Goal: Task Accomplishment & Management: Use online tool/utility

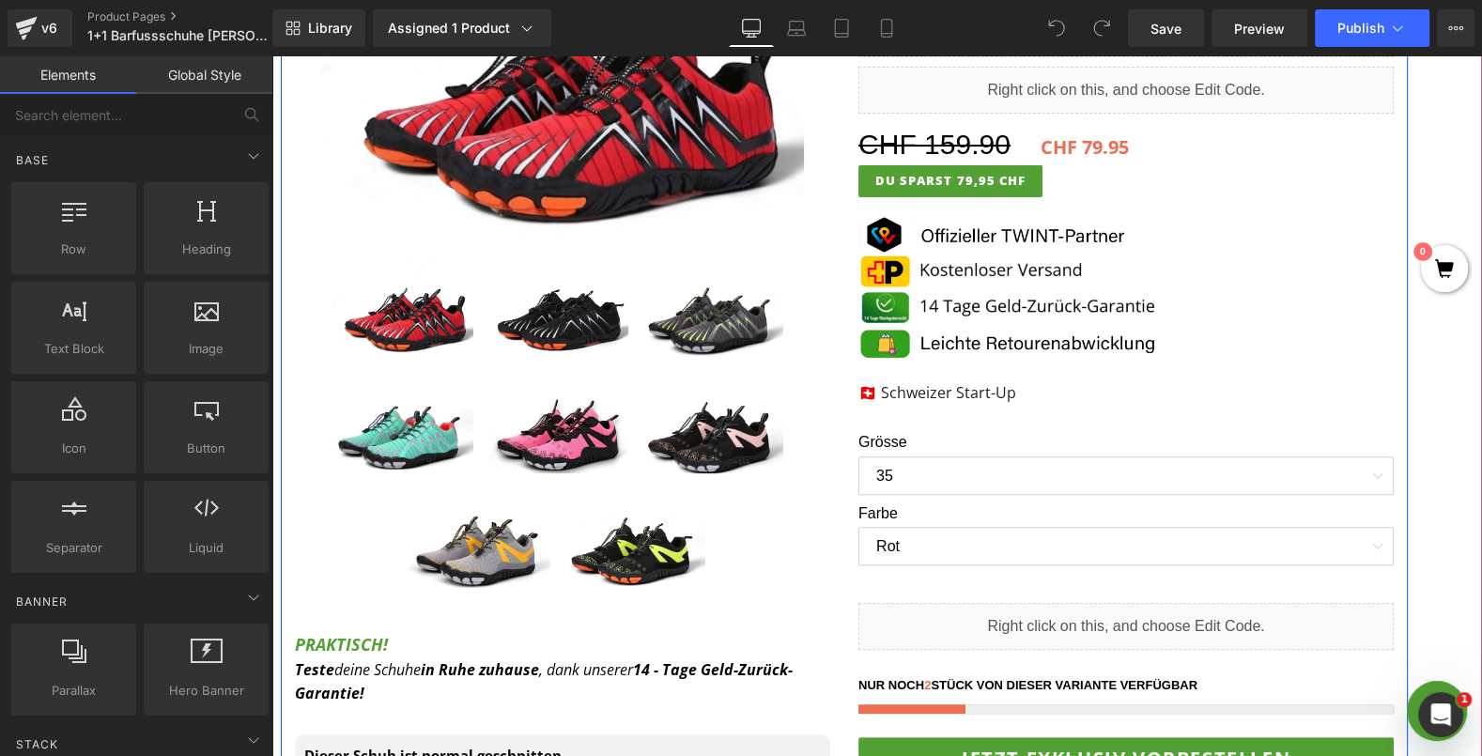
scroll to position [680, 0]
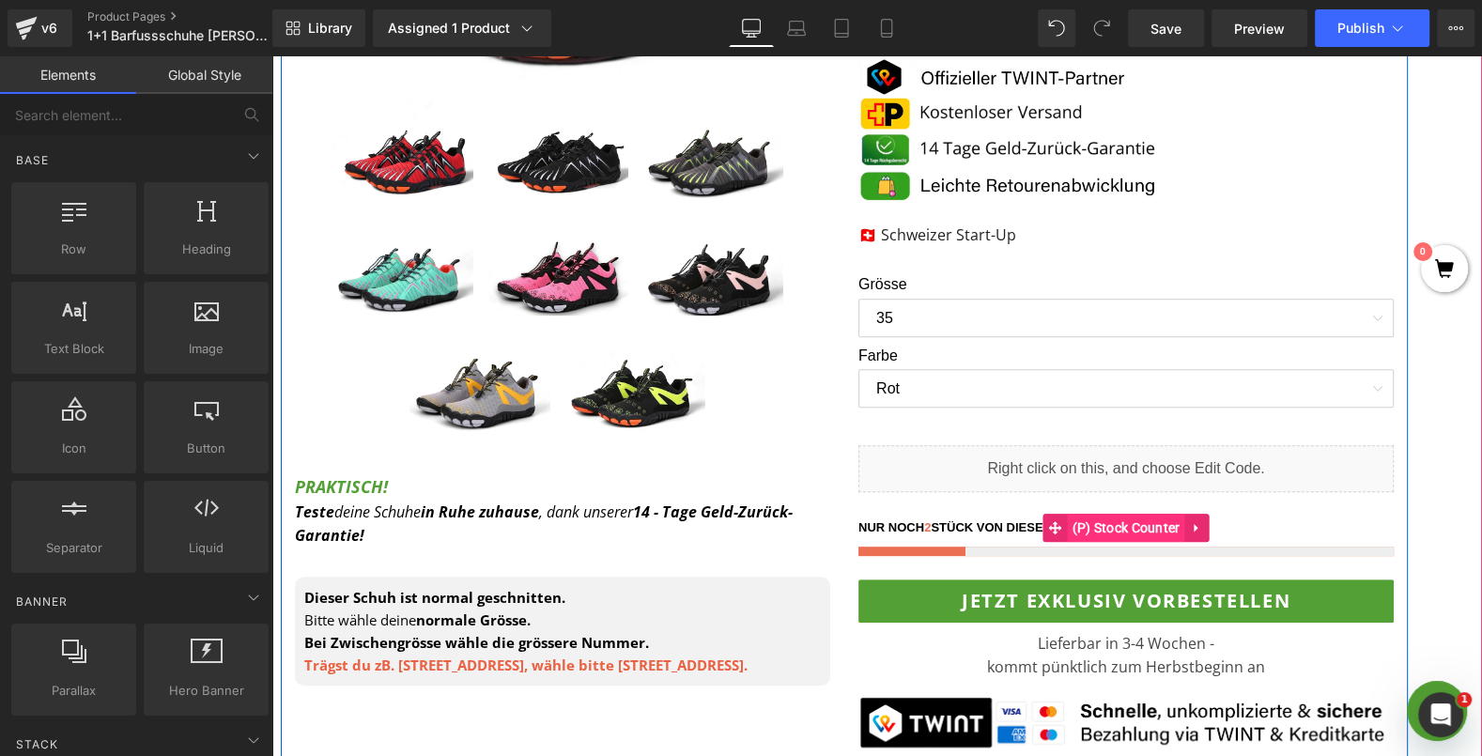
click at [1090, 521] on span "(P) Stock Counter" at bounding box center [1125, 528] width 117 height 28
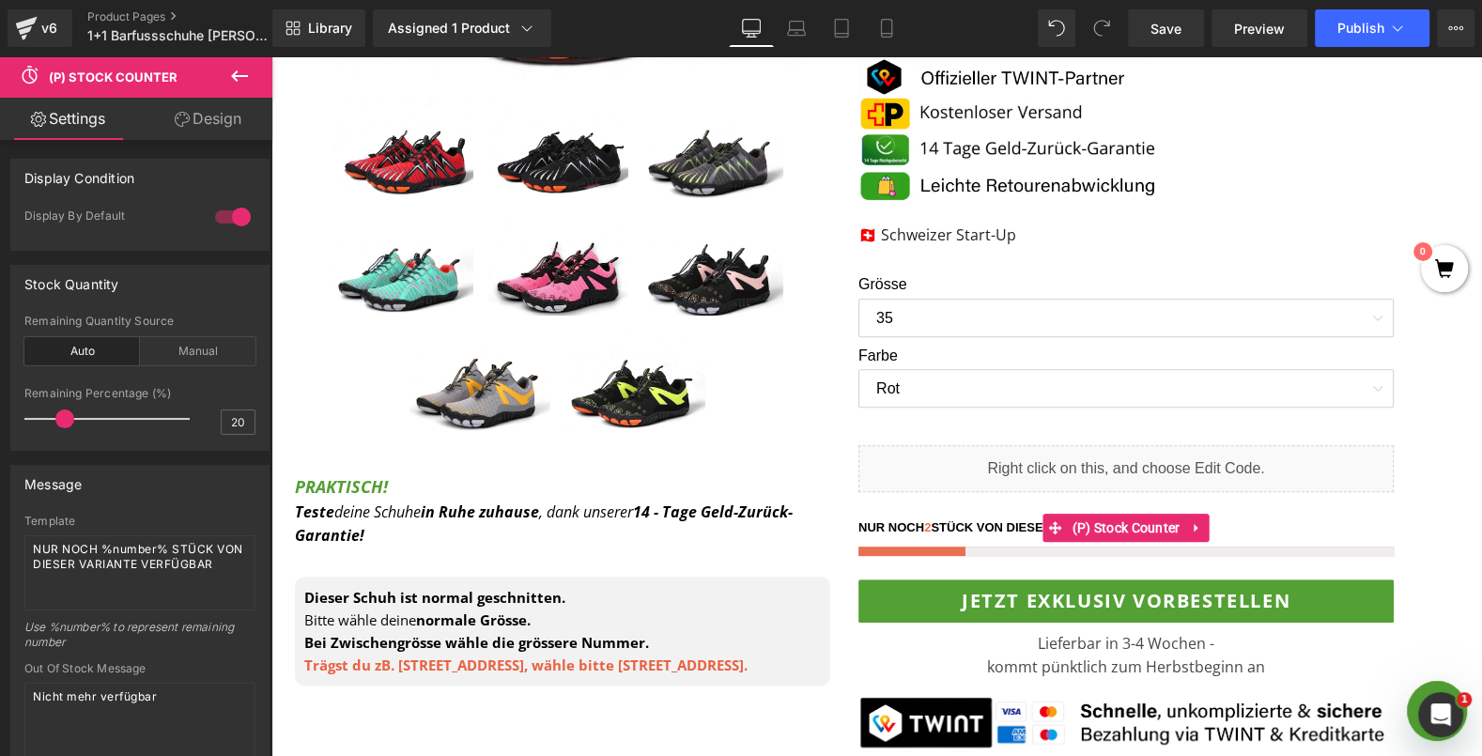
click at [234, 125] on link "Design" at bounding box center [208, 119] width 136 height 42
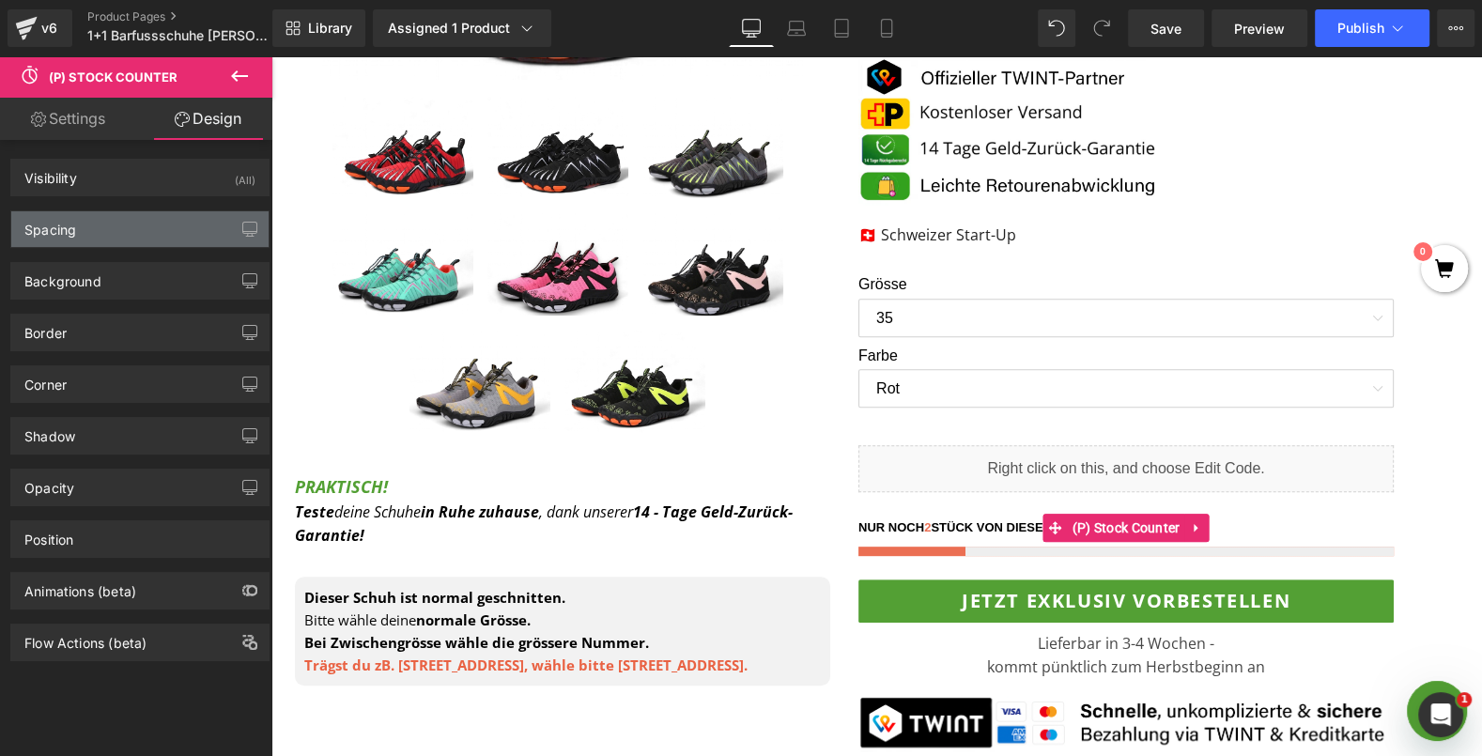
click at [144, 233] on div "Spacing" at bounding box center [139, 229] width 257 height 36
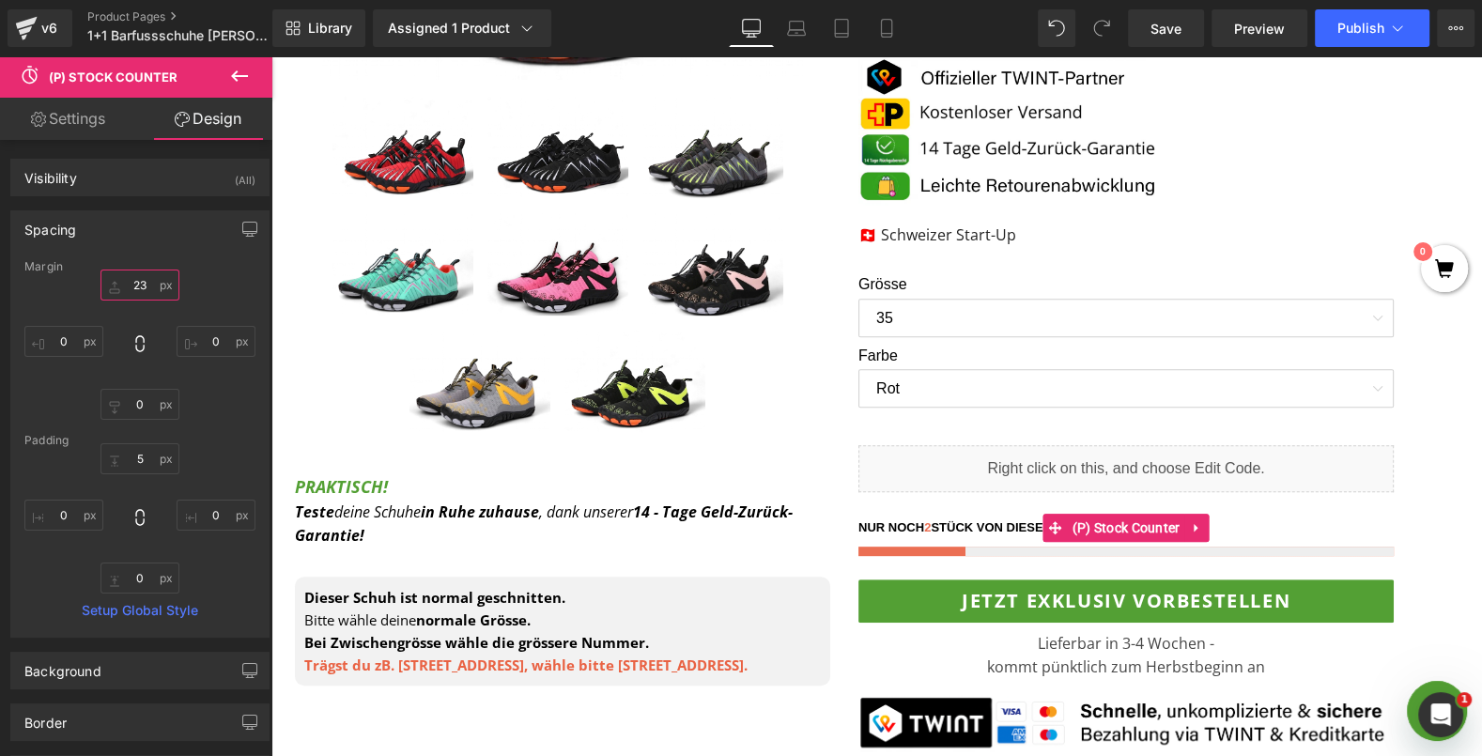
click at [116, 282] on input "23" at bounding box center [139, 285] width 79 height 31
click at [116, 281] on input "23" at bounding box center [139, 285] width 79 height 31
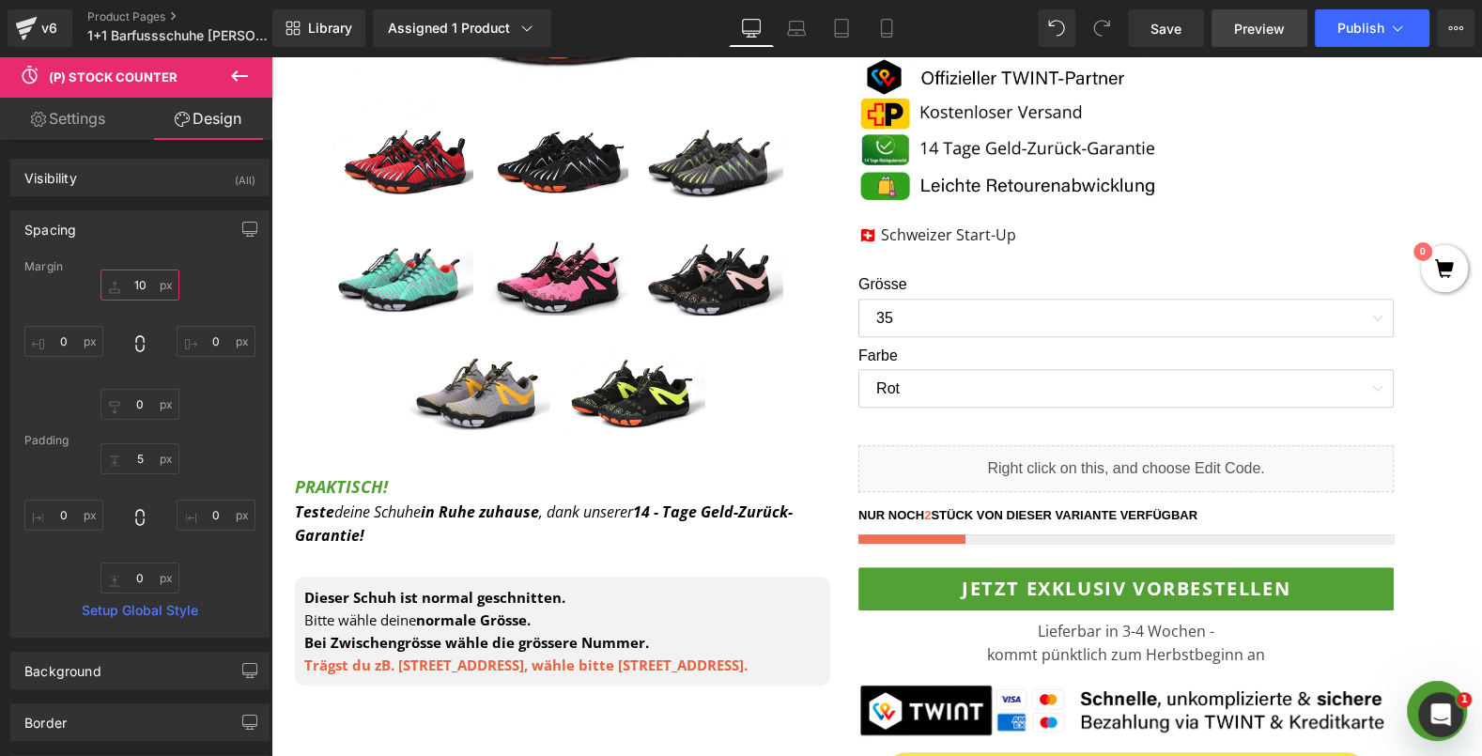
type input "10"
click at [1270, 41] on link "Preview" at bounding box center [1259, 28] width 96 height 38
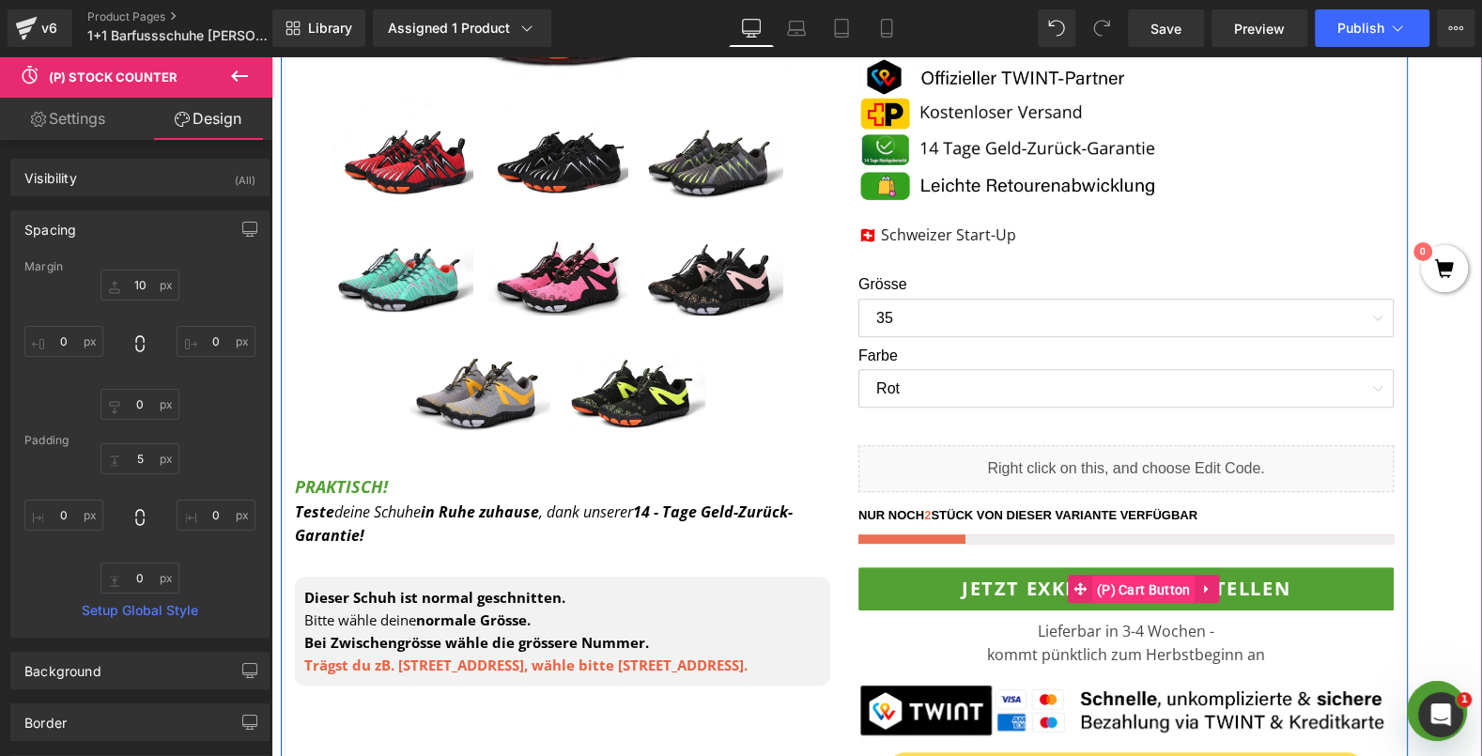
click at [1119, 576] on span "(P) Cart Button" at bounding box center [1143, 590] width 103 height 28
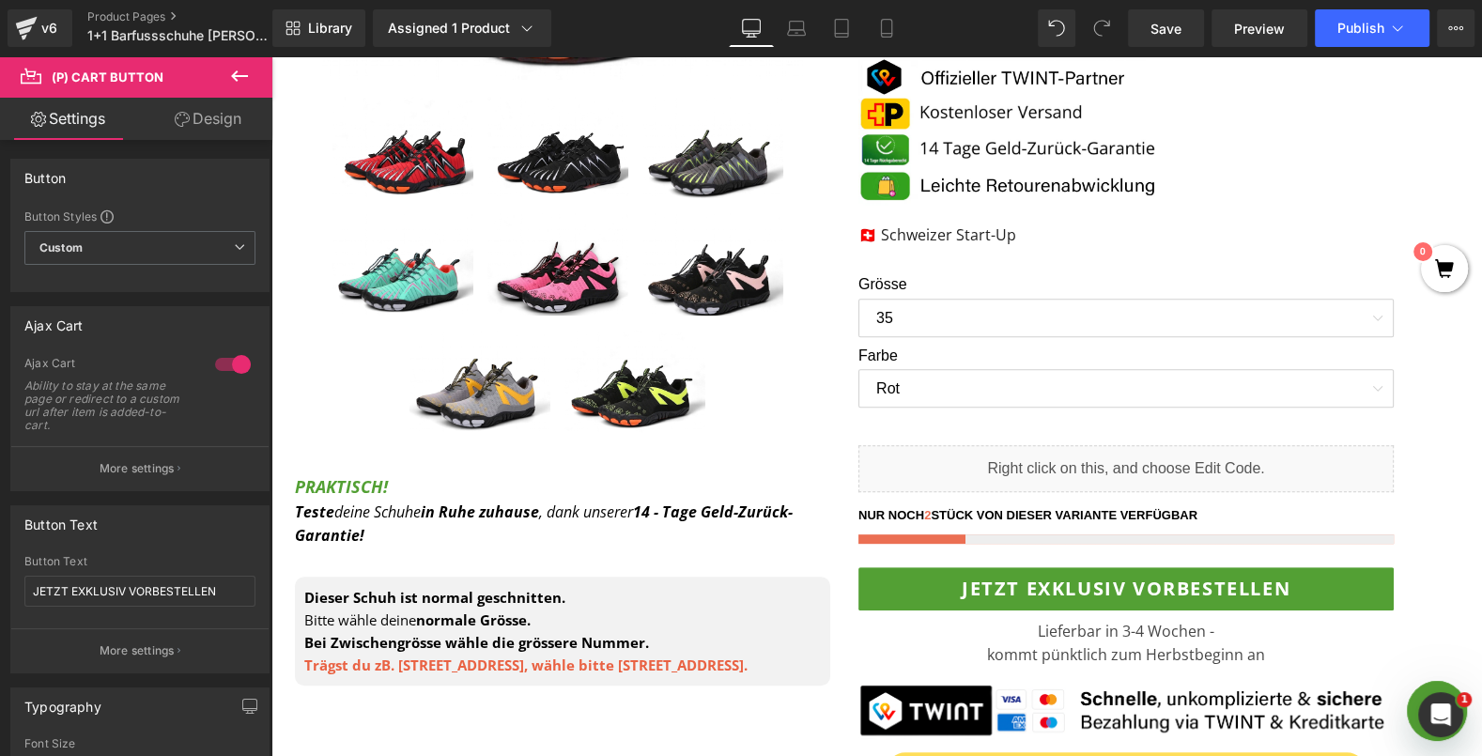
click at [228, 122] on link "Design" at bounding box center [208, 119] width 136 height 42
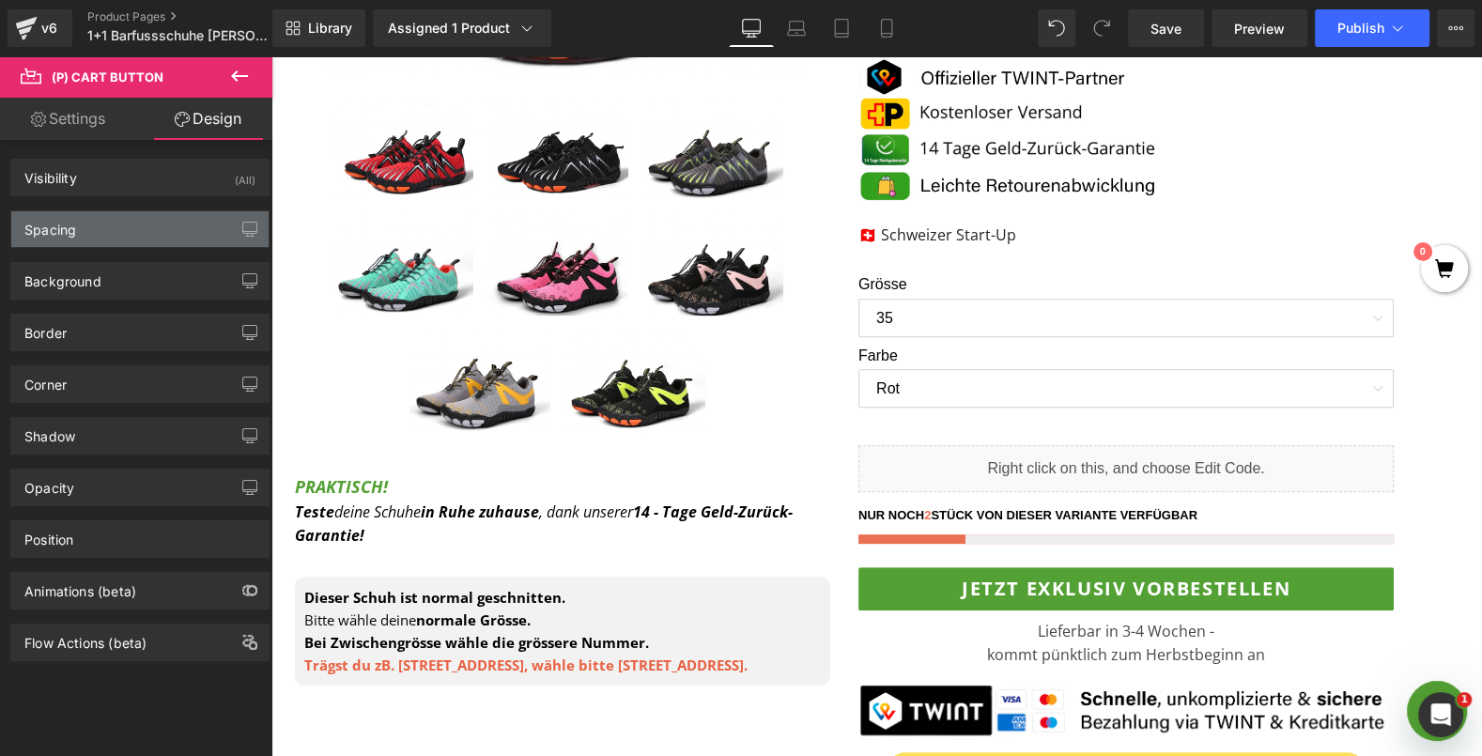
click at [161, 237] on div "Spacing" at bounding box center [139, 229] width 257 height 36
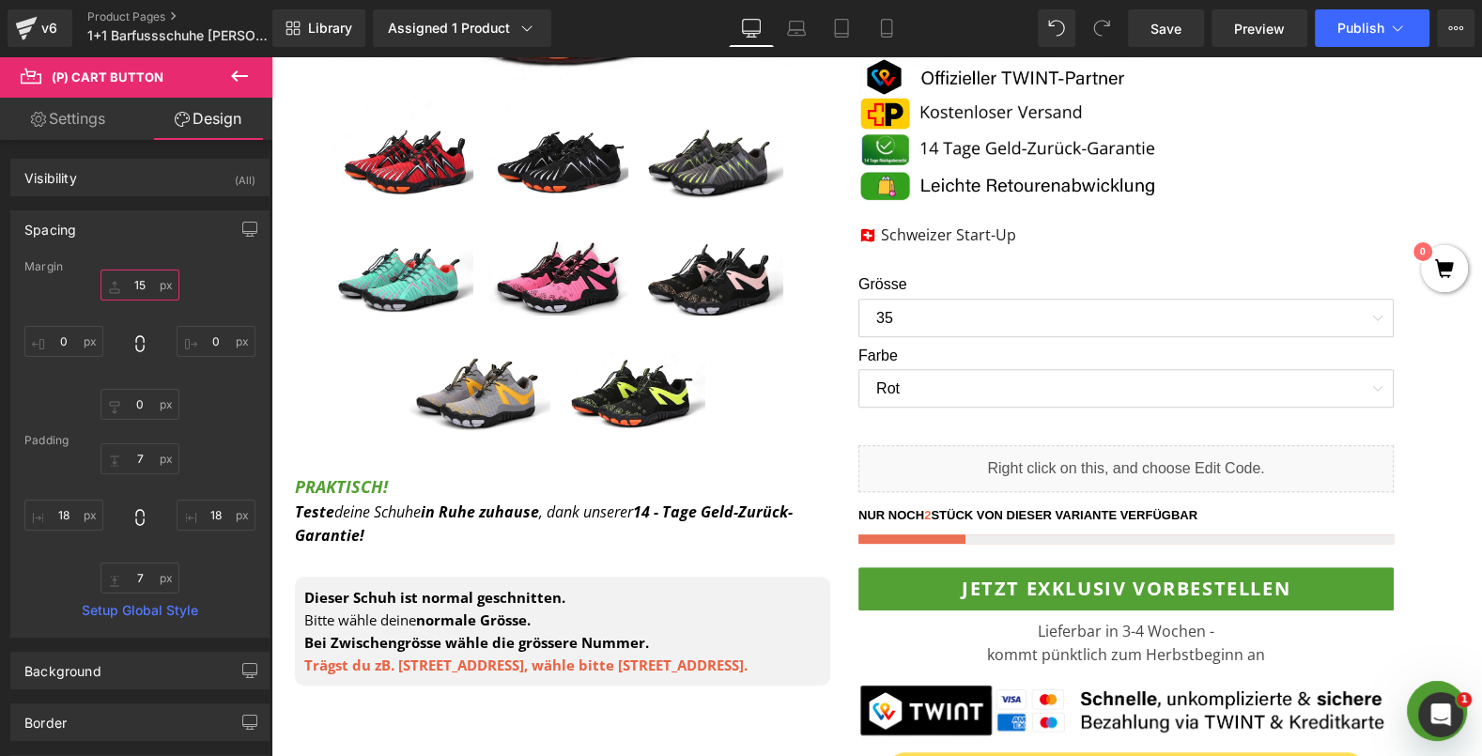
click at [130, 283] on input "15" at bounding box center [139, 285] width 79 height 31
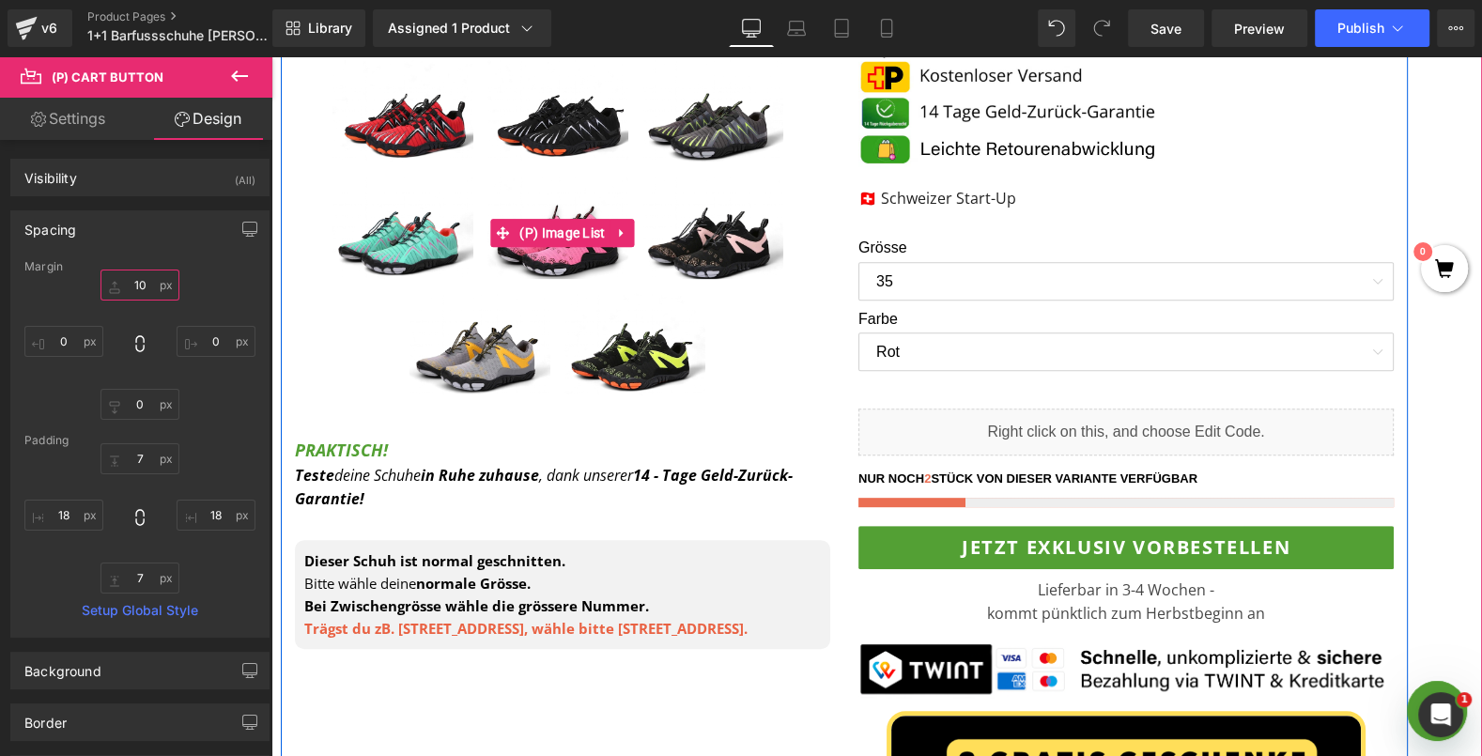
scroll to position [733, 0]
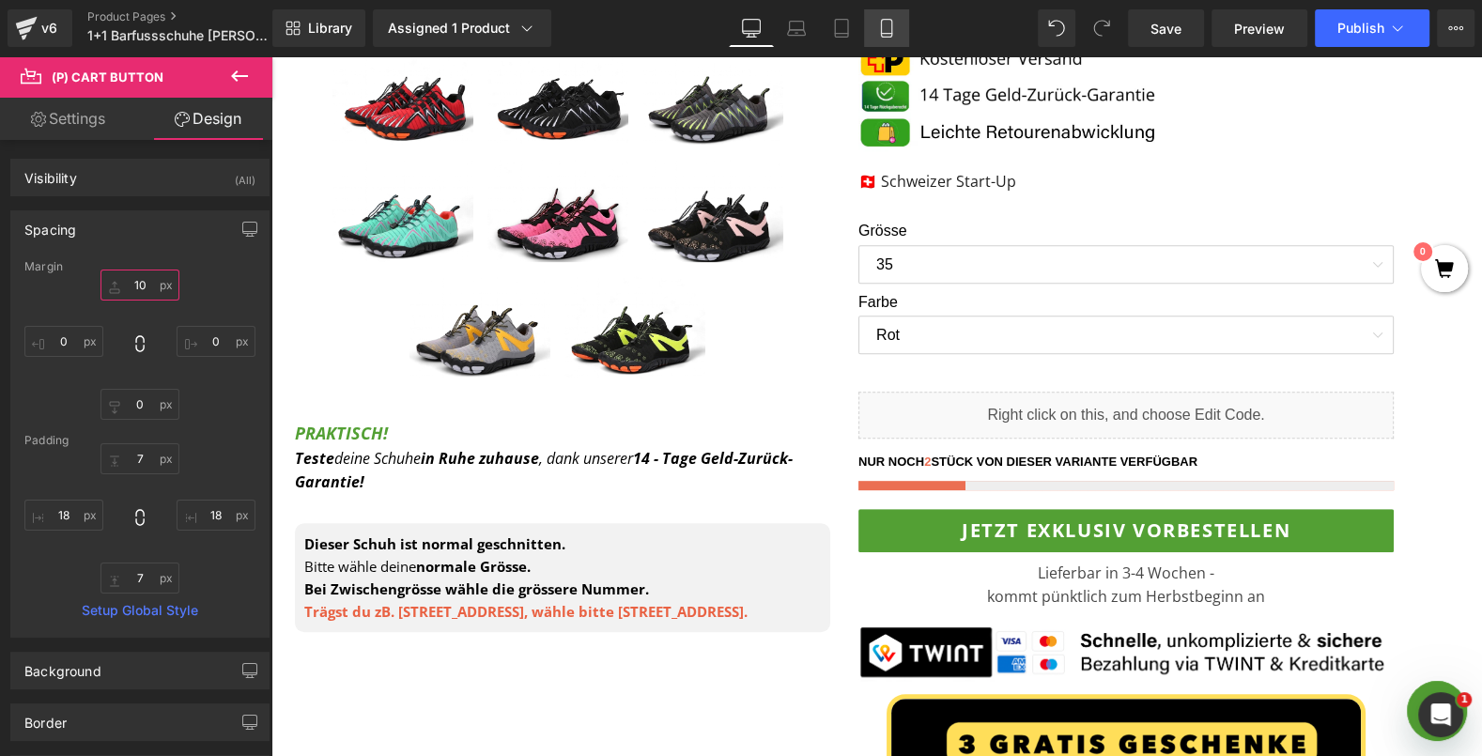
type input "10"
click at [885, 29] on icon at bounding box center [886, 28] width 19 height 19
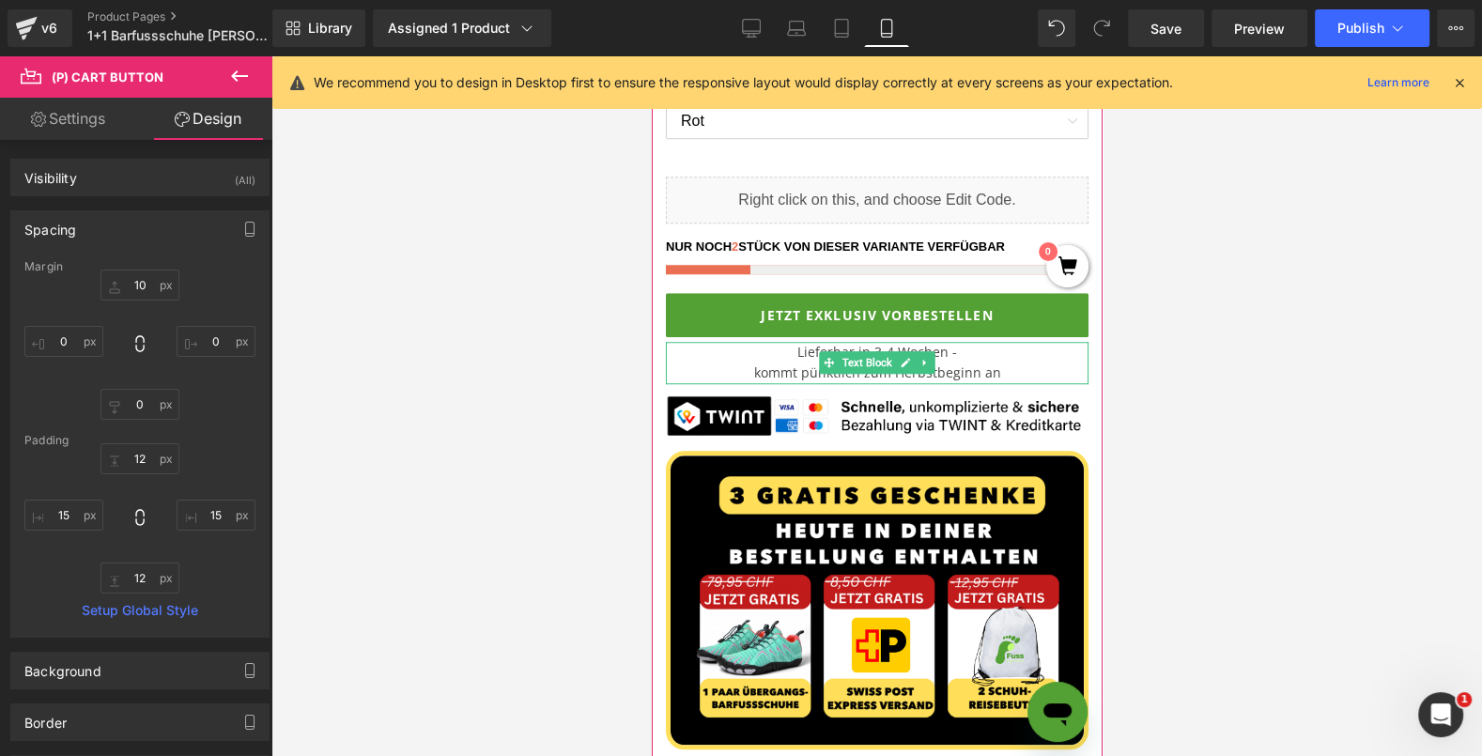
scroll to position [1419, 0]
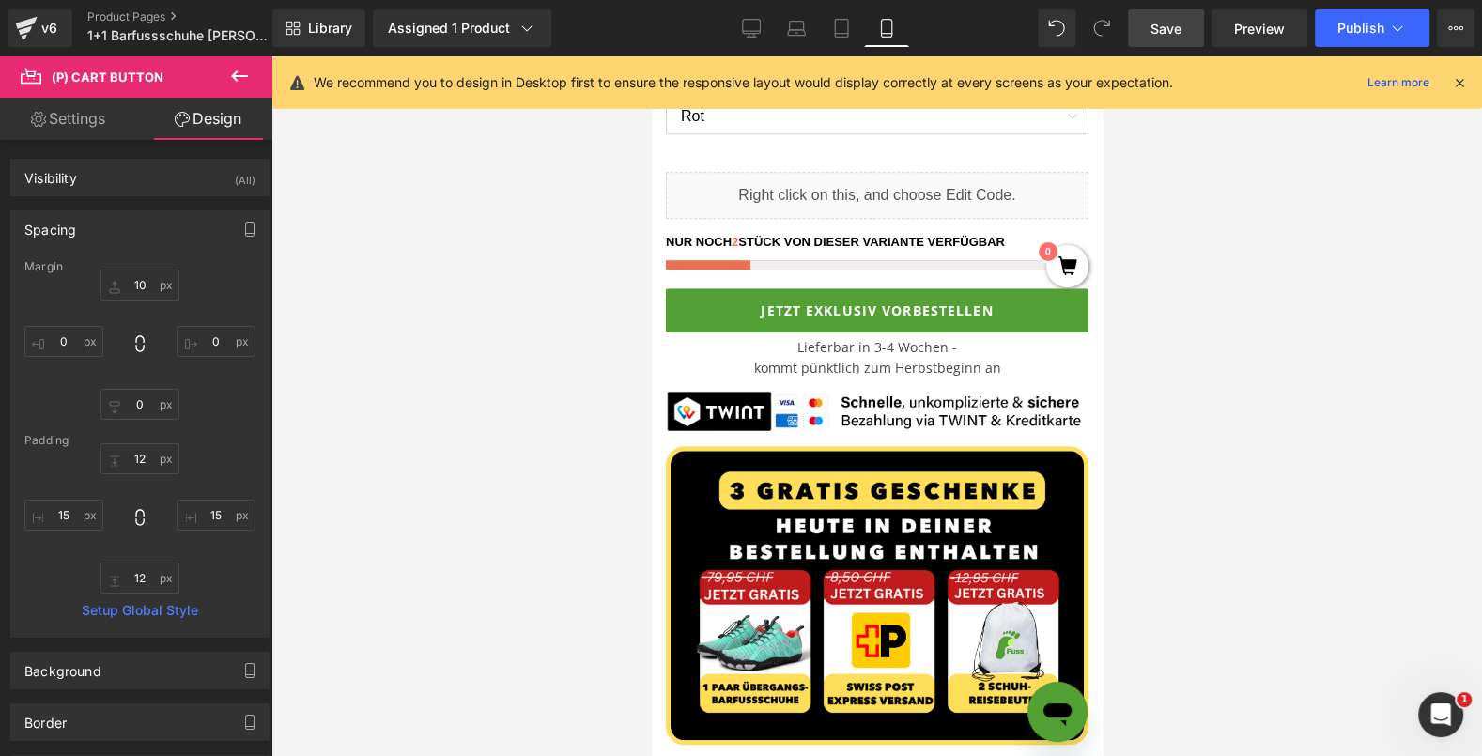
click at [1179, 33] on span "Save" at bounding box center [1165, 29] width 31 height 20
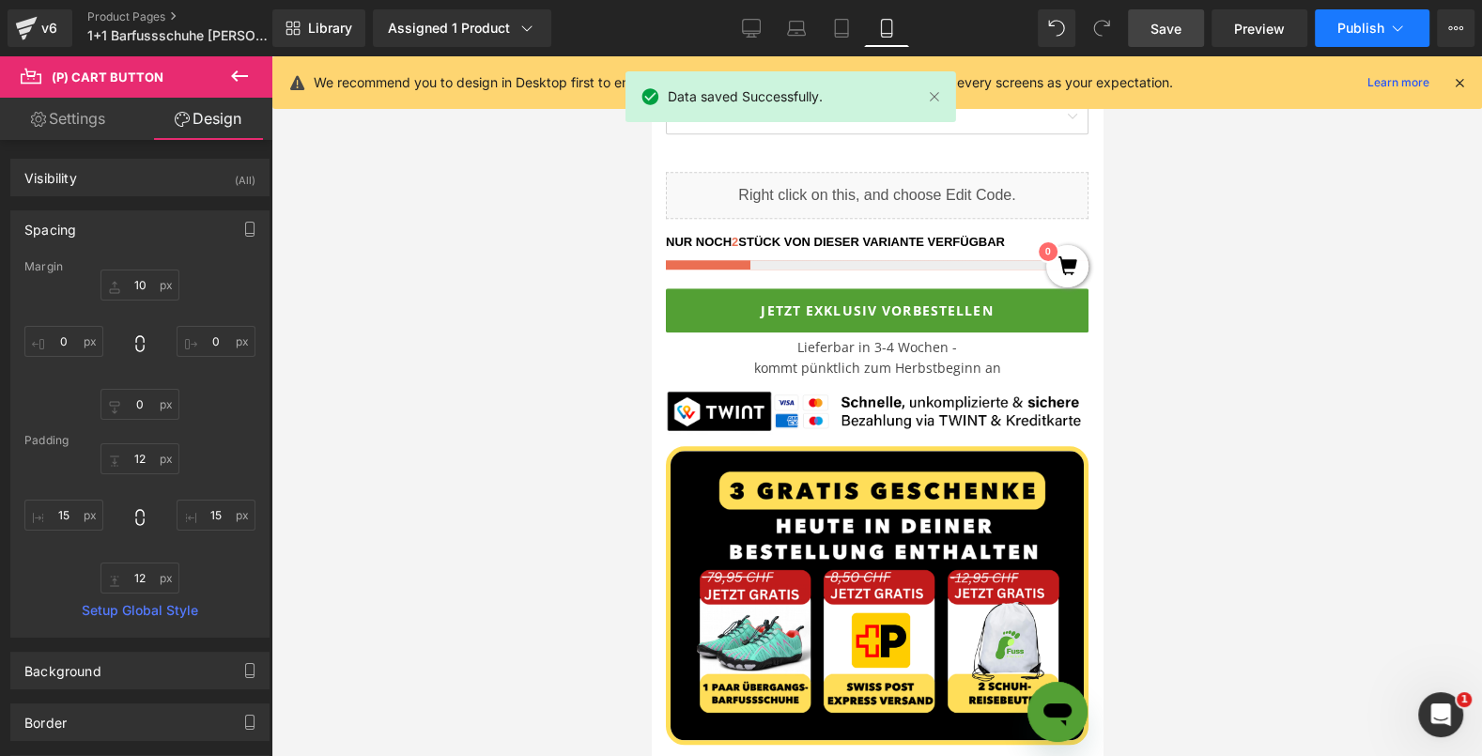
click at [1375, 29] on span "Publish" at bounding box center [1360, 28] width 47 height 15
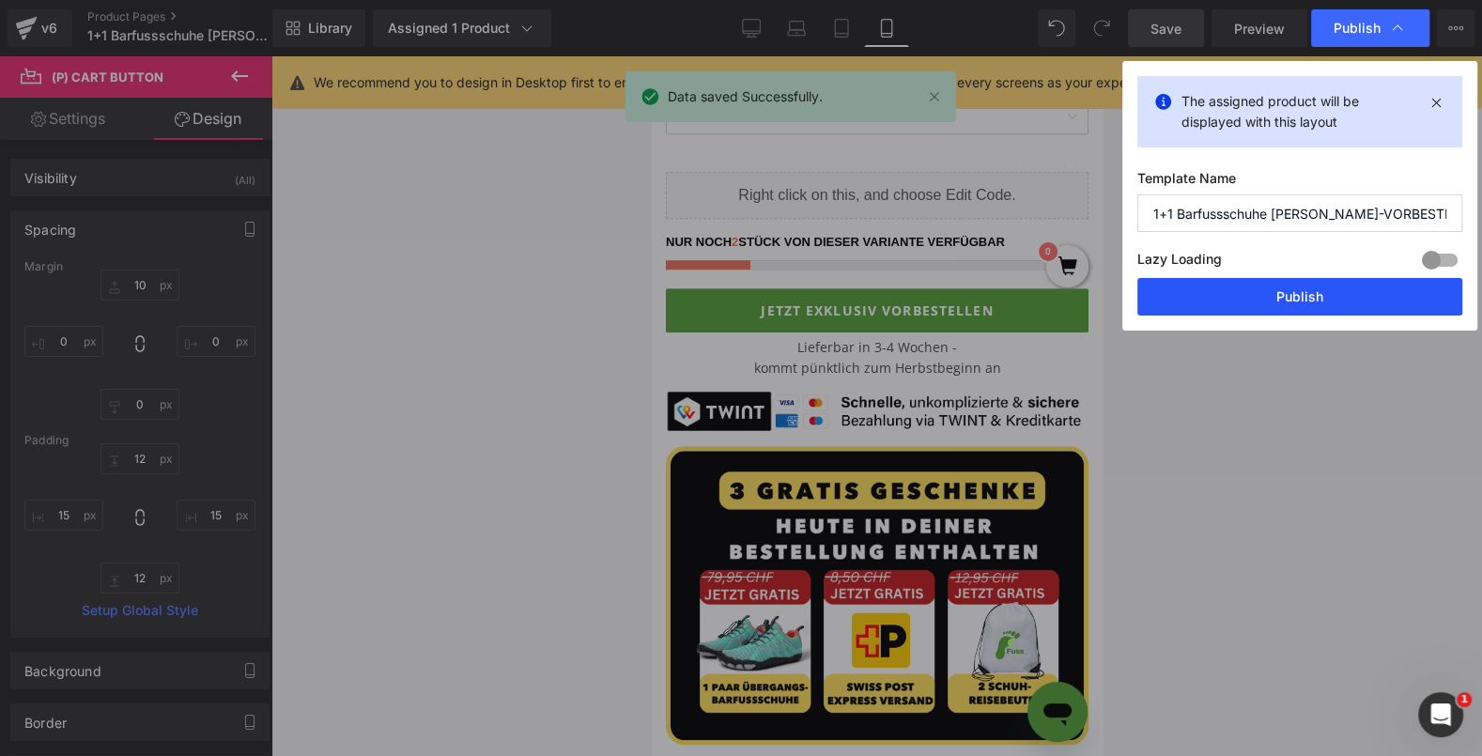
click at [1279, 294] on button "Publish" at bounding box center [1299, 297] width 325 height 38
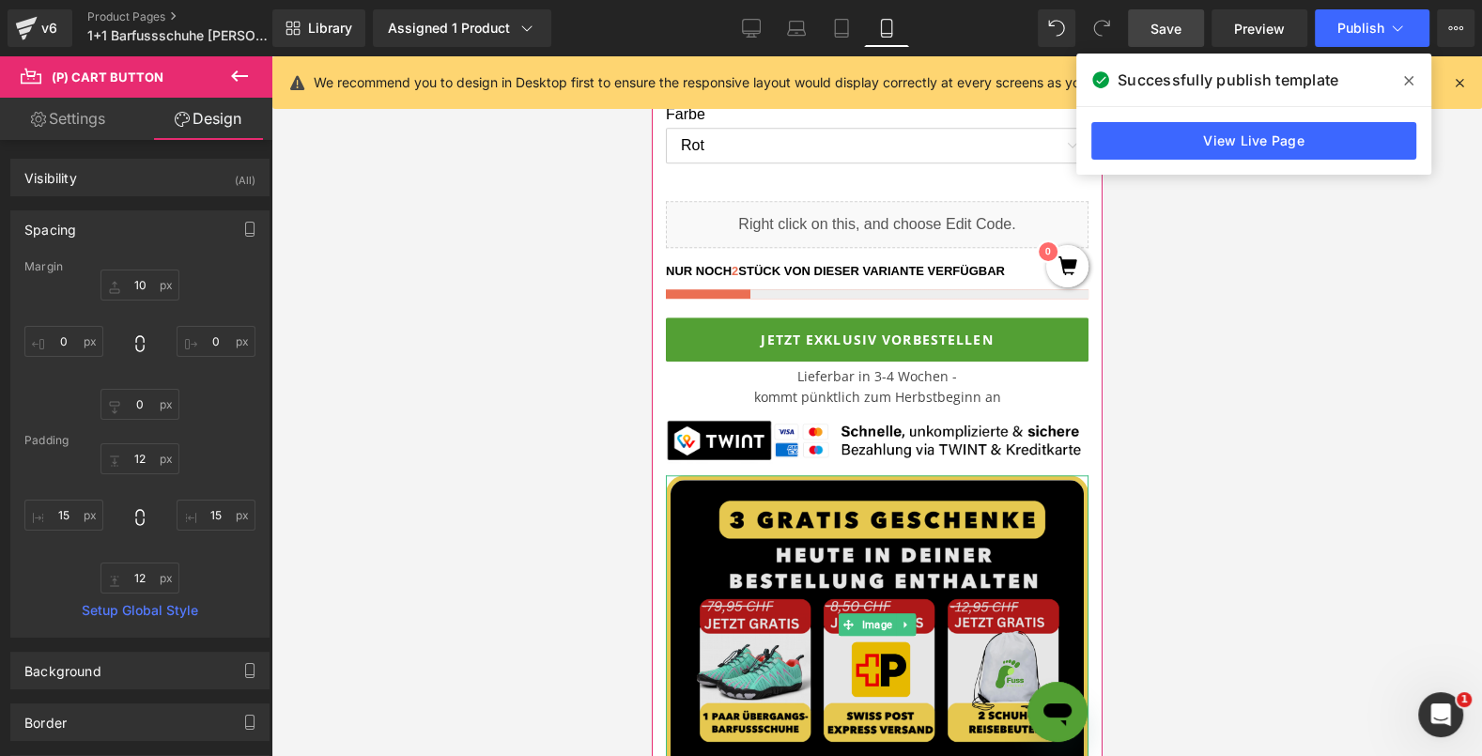
scroll to position [1383, 0]
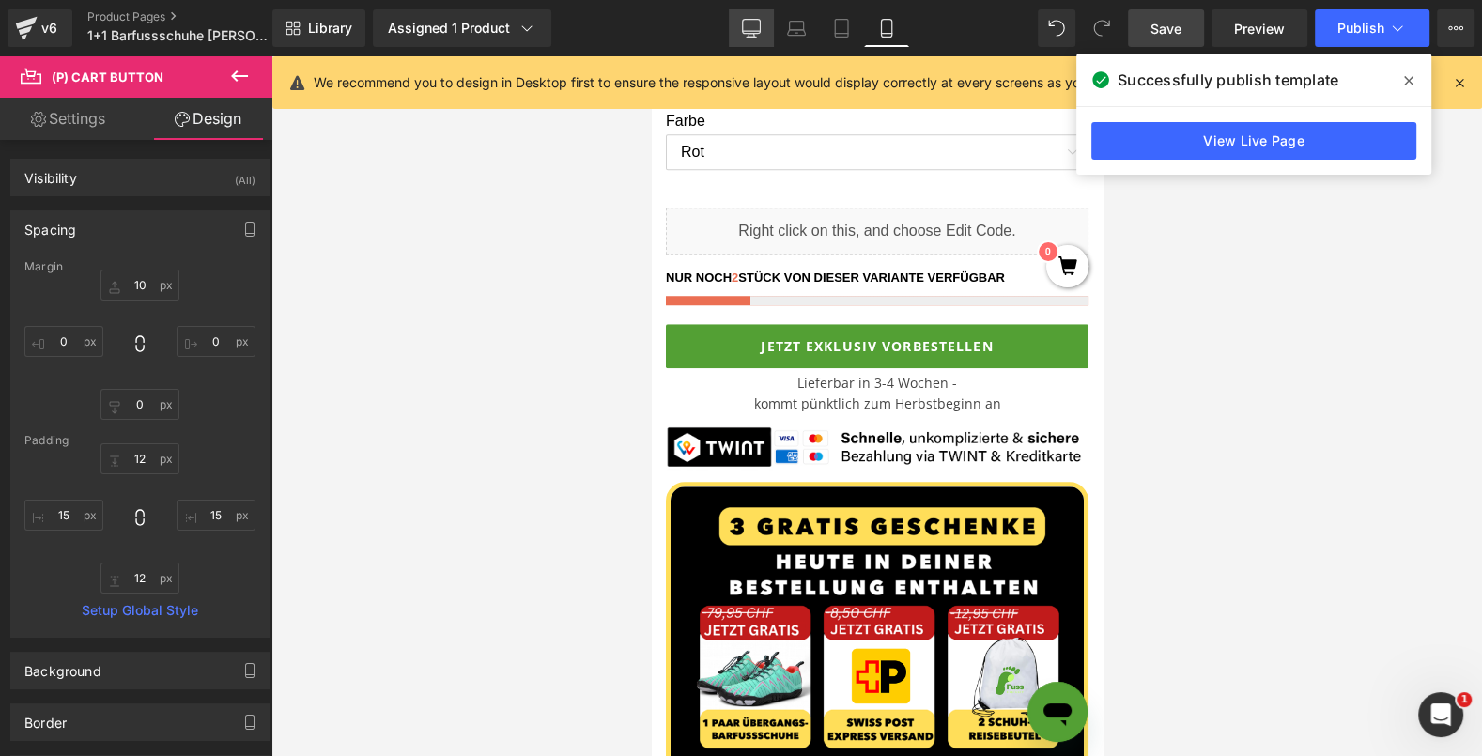
click at [749, 32] on icon at bounding box center [751, 28] width 19 height 19
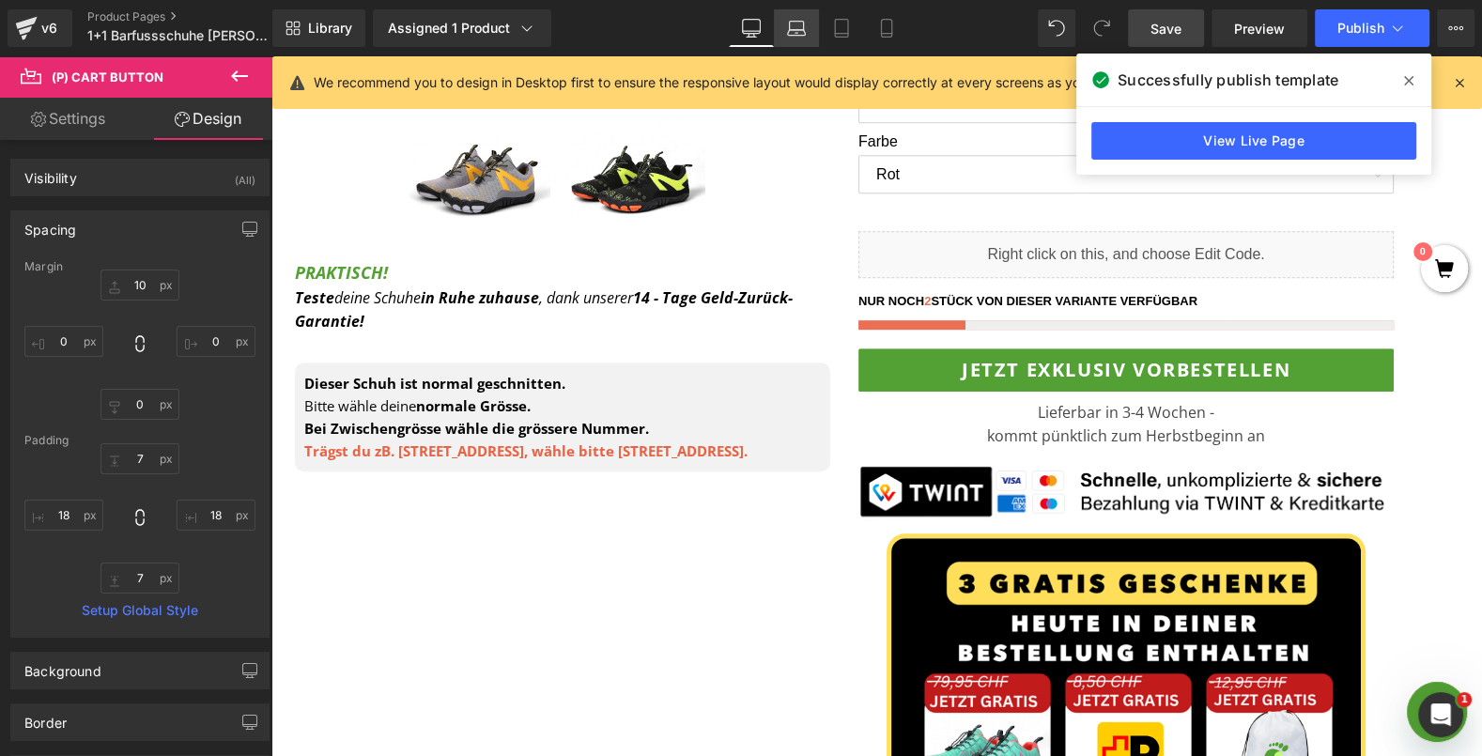
click at [797, 33] on icon at bounding box center [796, 33] width 3 height 0
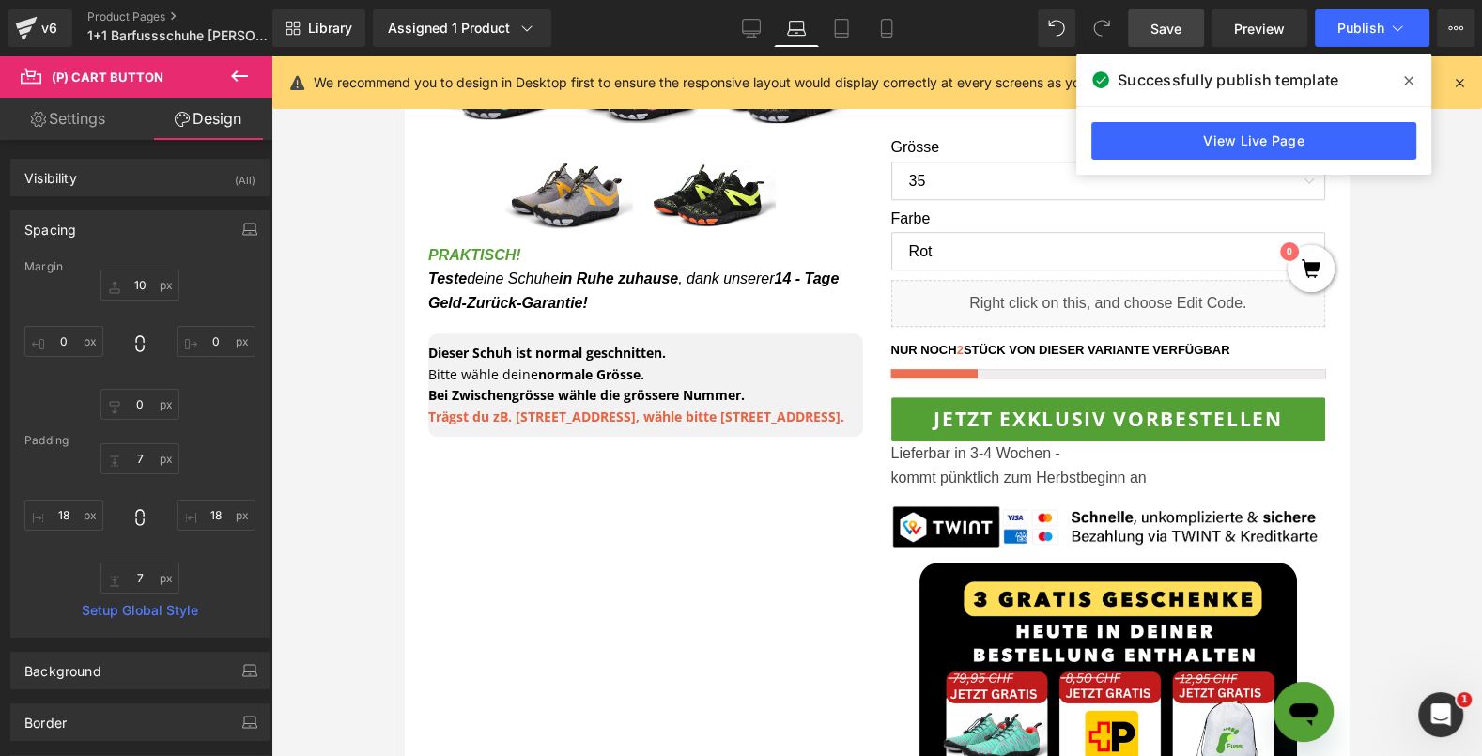
scroll to position [813, 0]
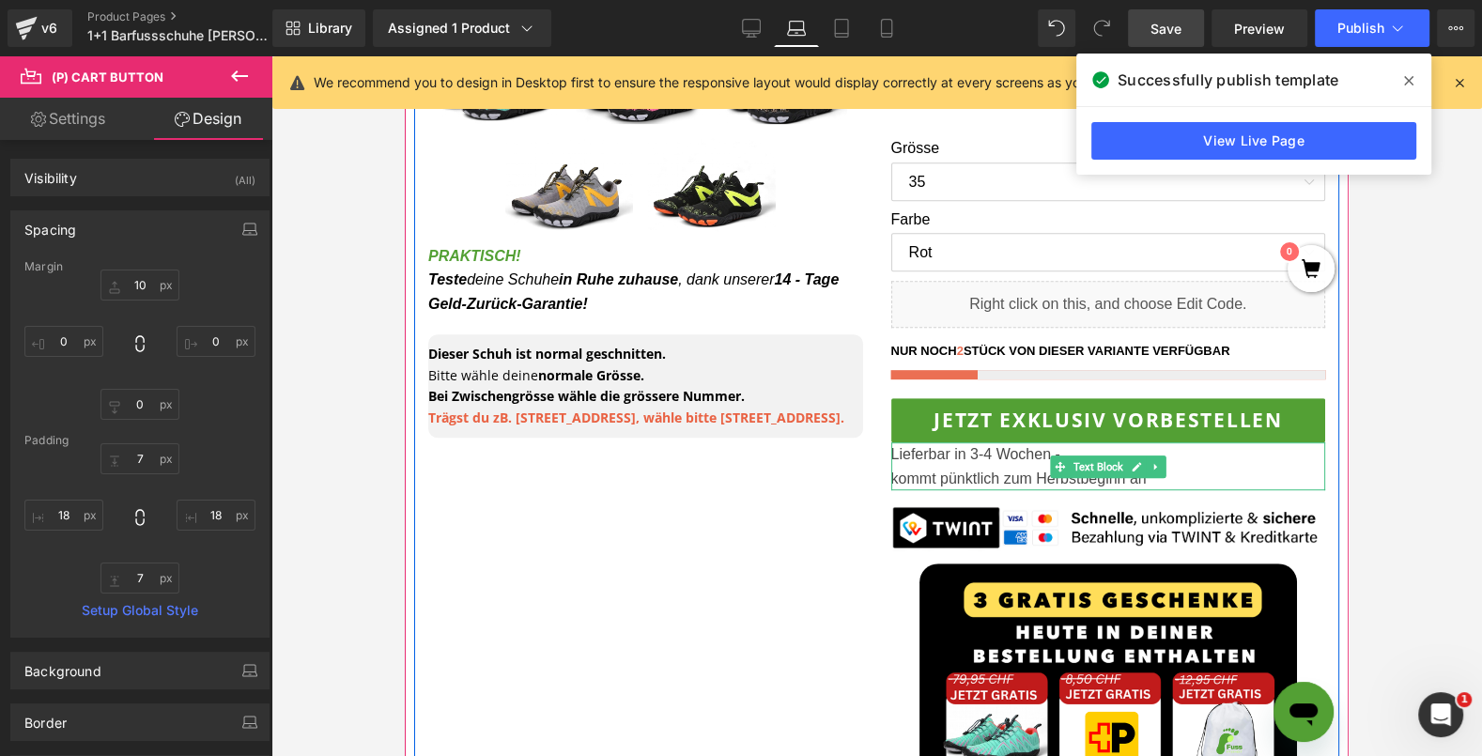
click at [935, 442] on p "Lieferbar in 3-4 Wochen - kommt pünktlich zum Herbstbeginn an" at bounding box center [1108, 466] width 435 height 48
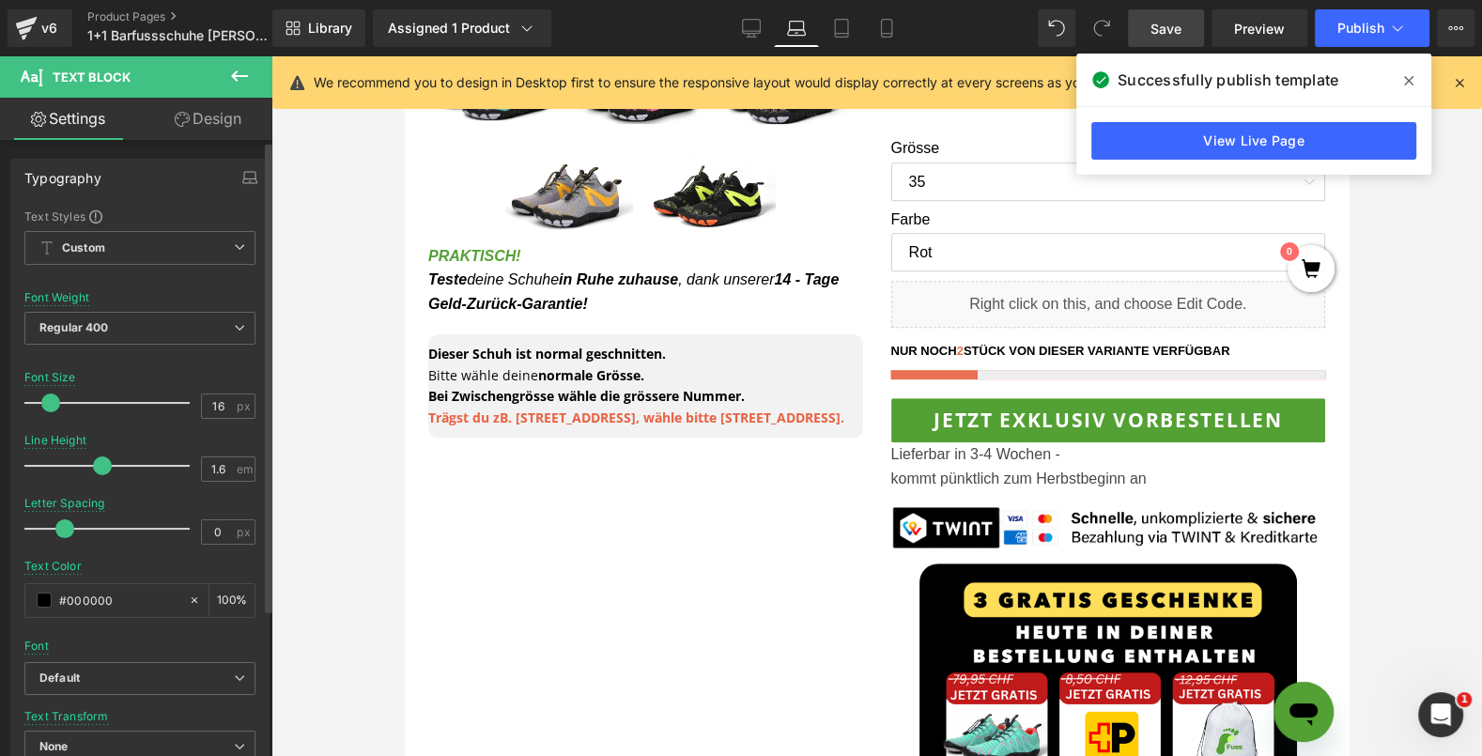
scroll to position [565, 0]
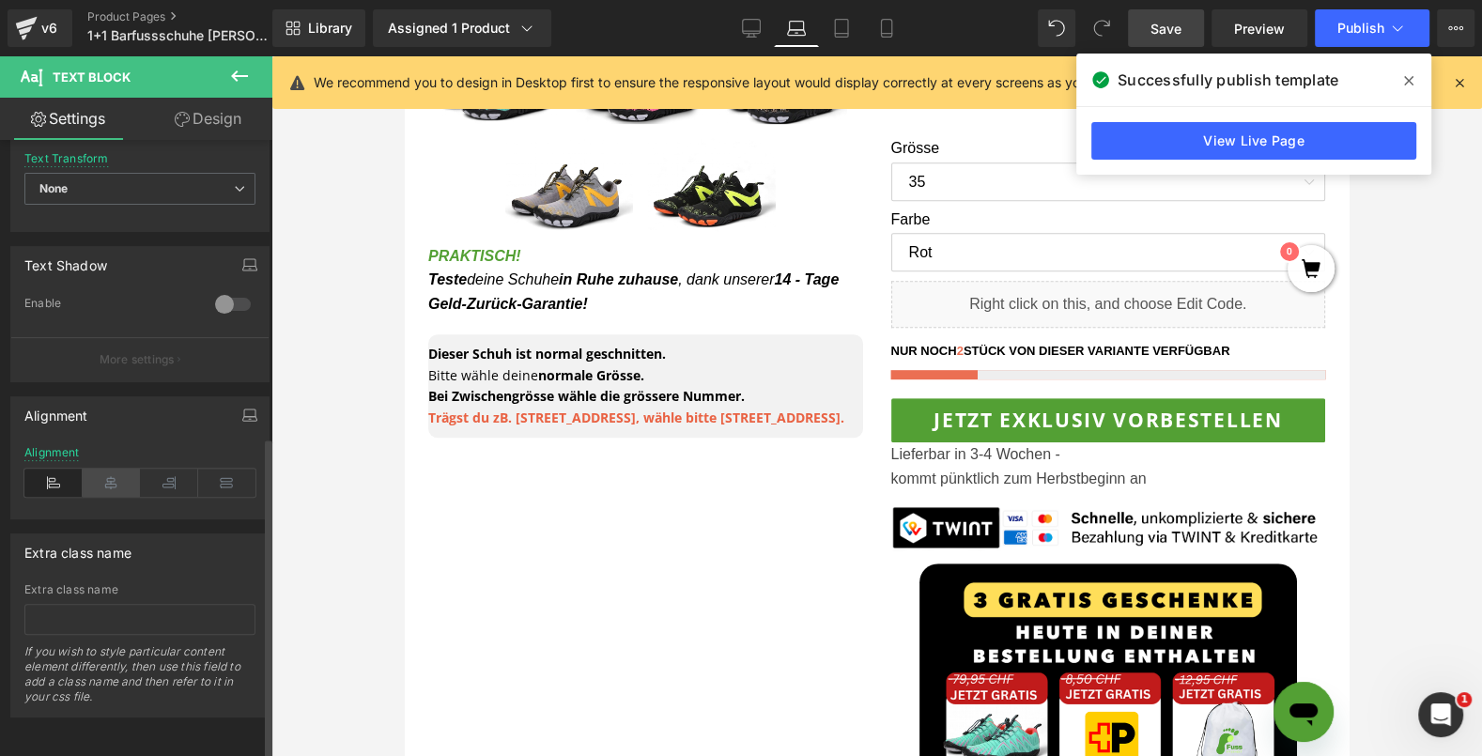
click at [119, 483] on icon at bounding box center [112, 483] width 58 height 28
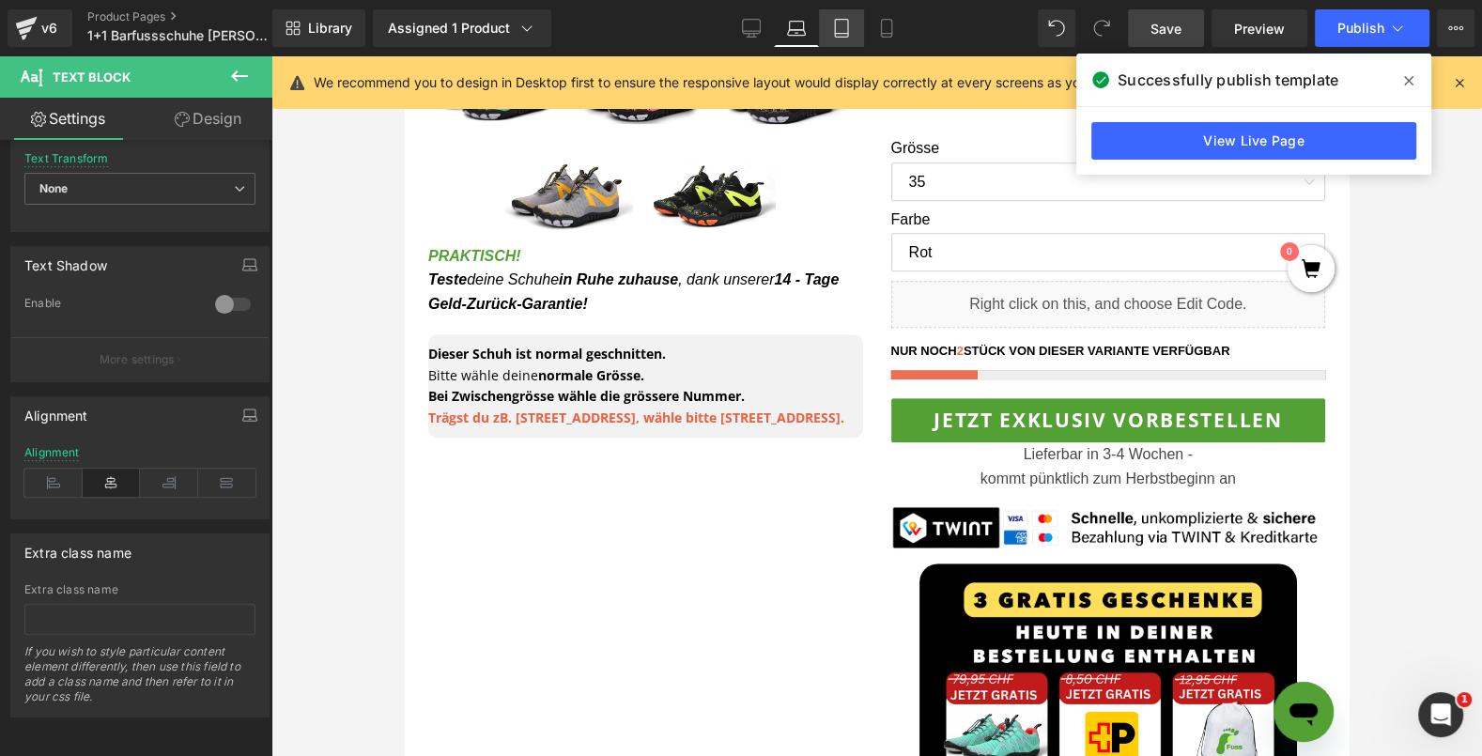
click at [839, 34] on icon at bounding box center [841, 34] width 13 height 0
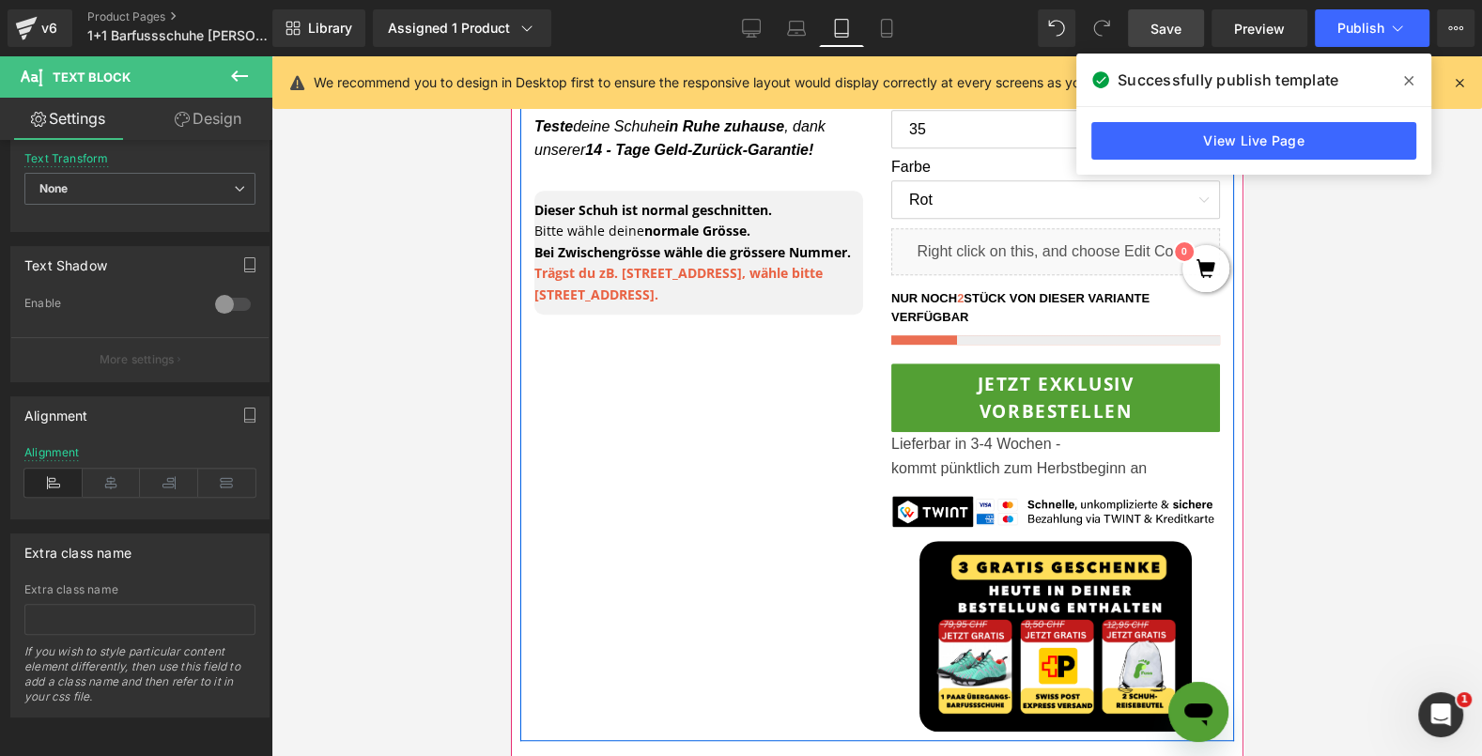
click at [944, 436] on span "Lieferbar in 3-4 Wochen - kommt pünktlich zum Herbstbeginn an" at bounding box center [1017, 456] width 255 height 40
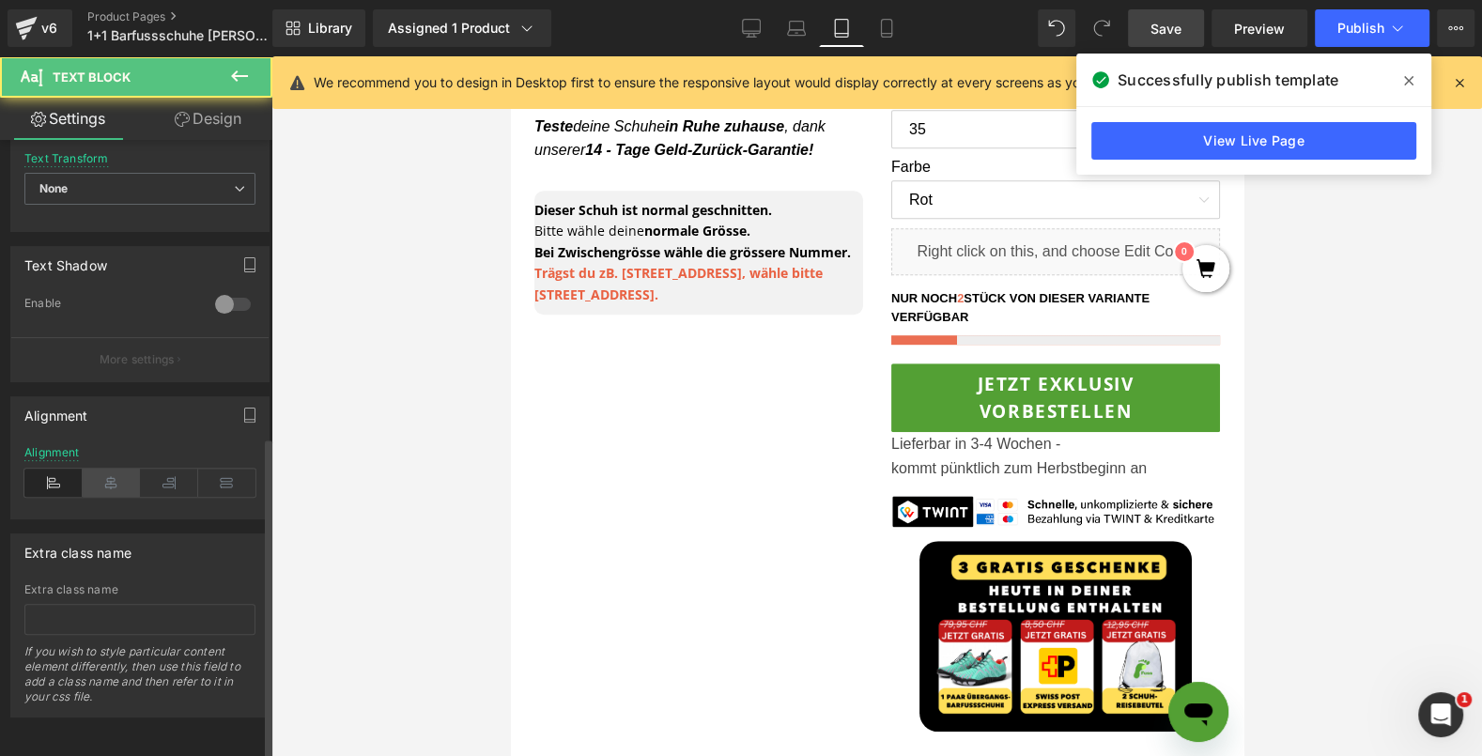
click at [115, 469] on icon at bounding box center [112, 483] width 58 height 28
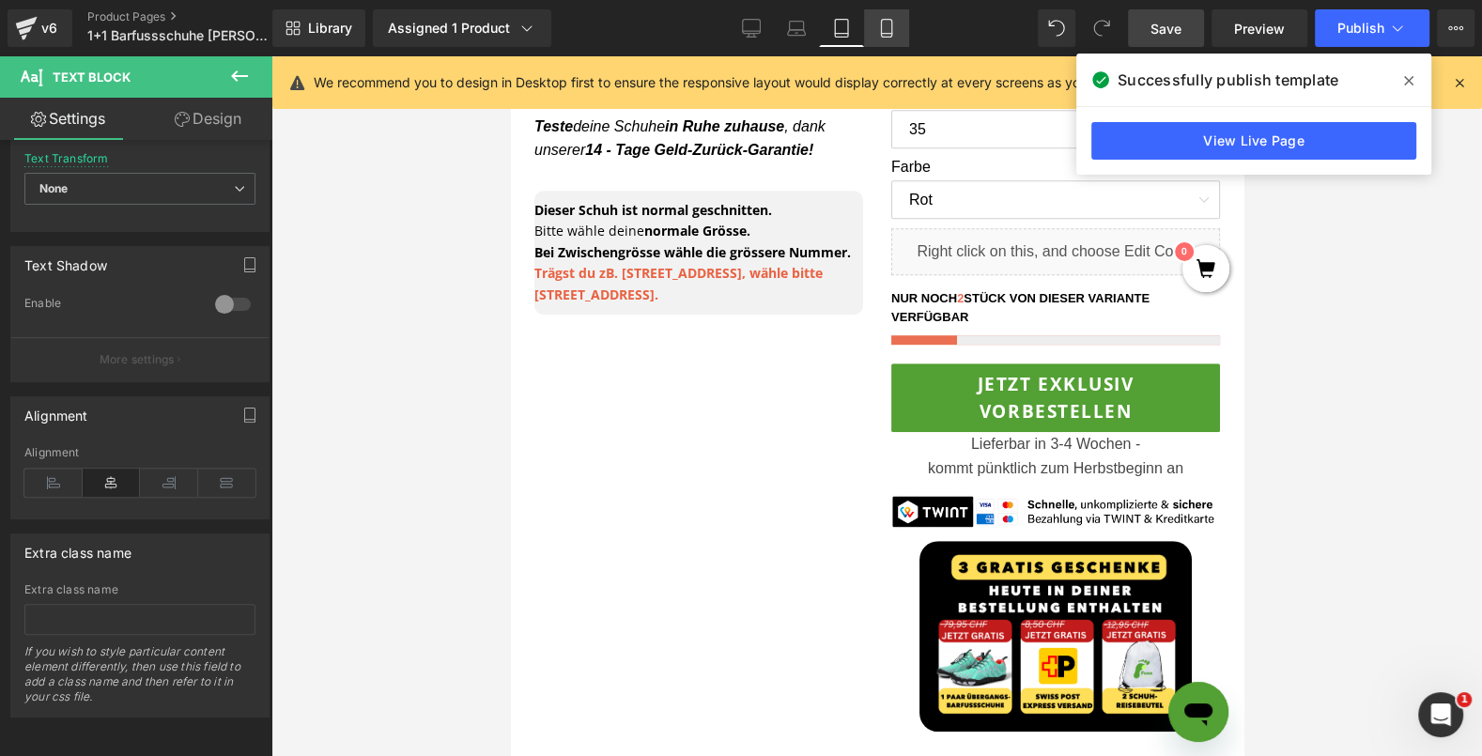
click at [874, 29] on link "Mobile" at bounding box center [886, 28] width 45 height 38
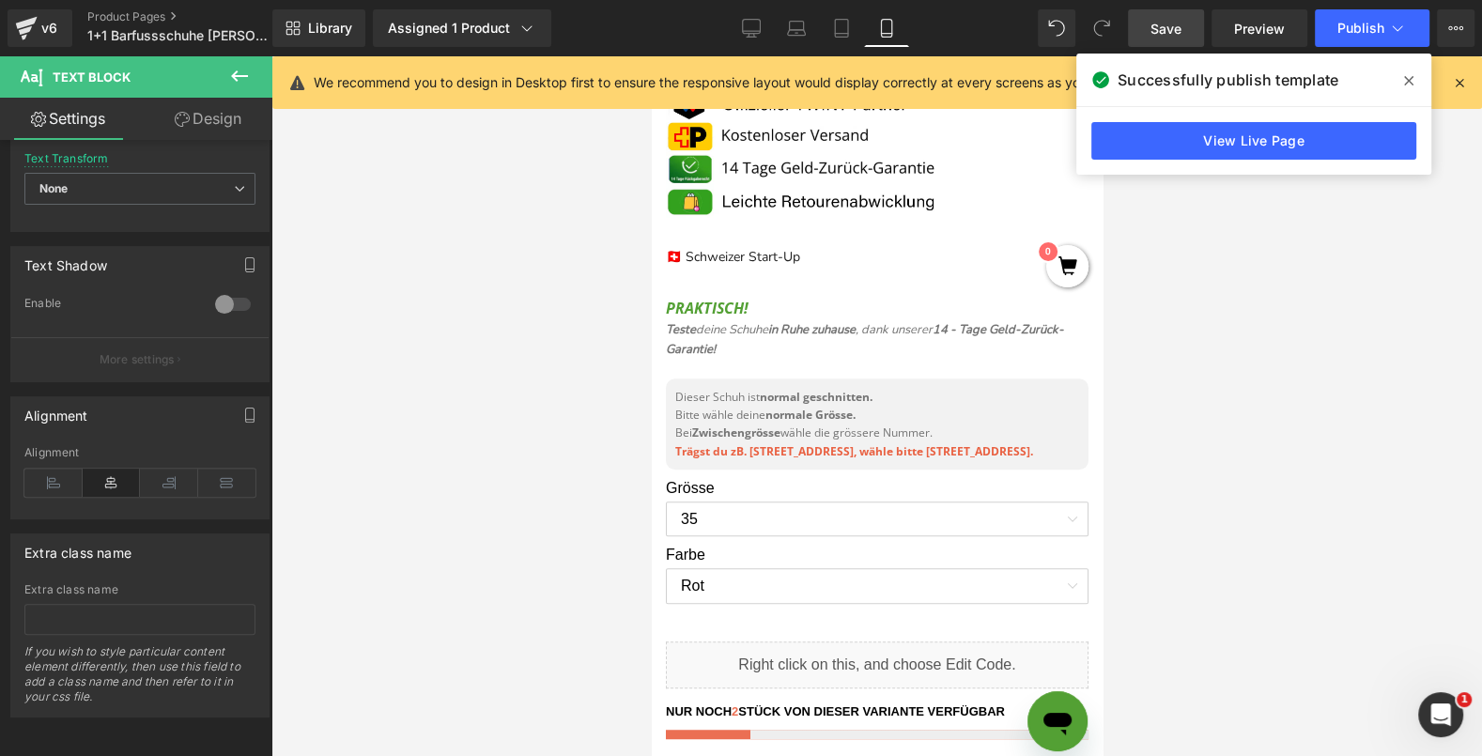
scroll to position [1349, 0]
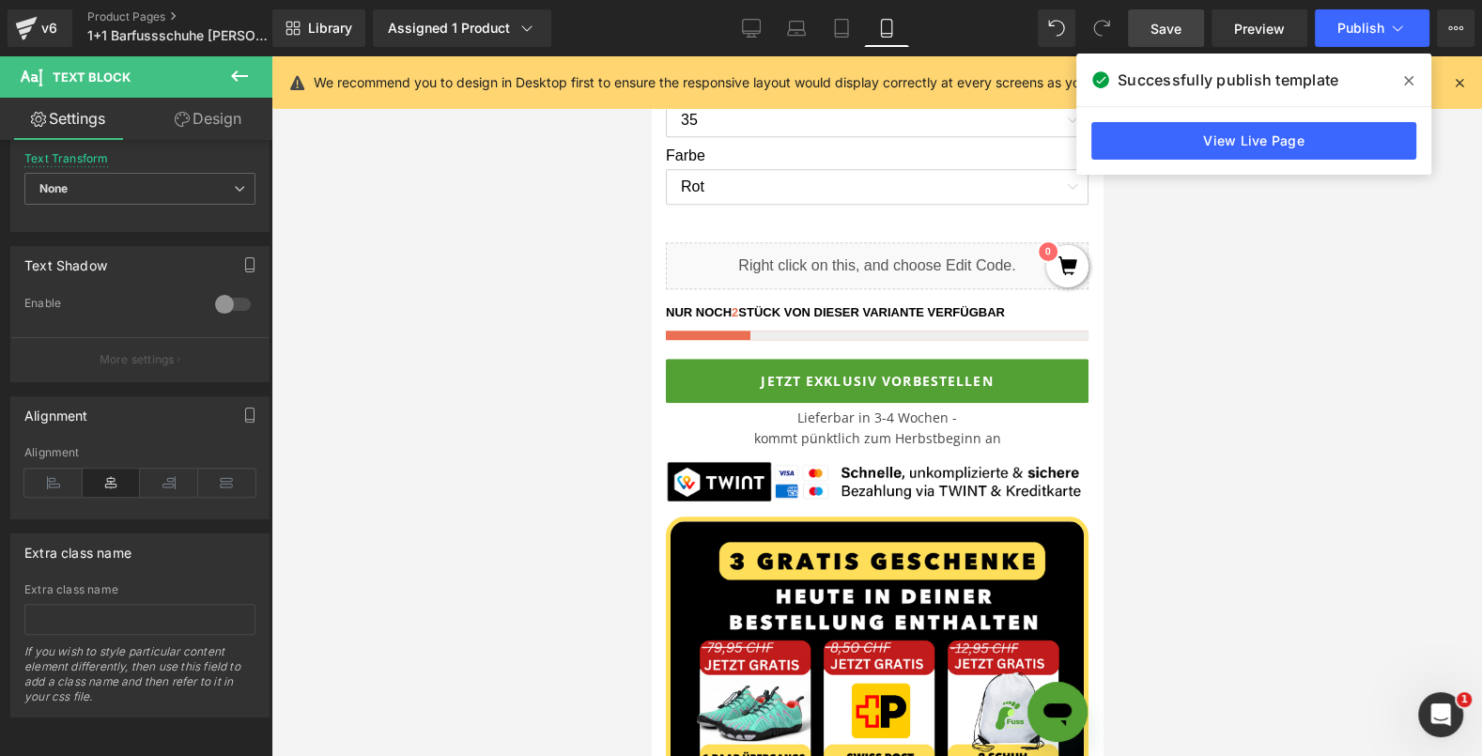
click at [1182, 35] on link "Save" at bounding box center [1166, 28] width 76 height 38
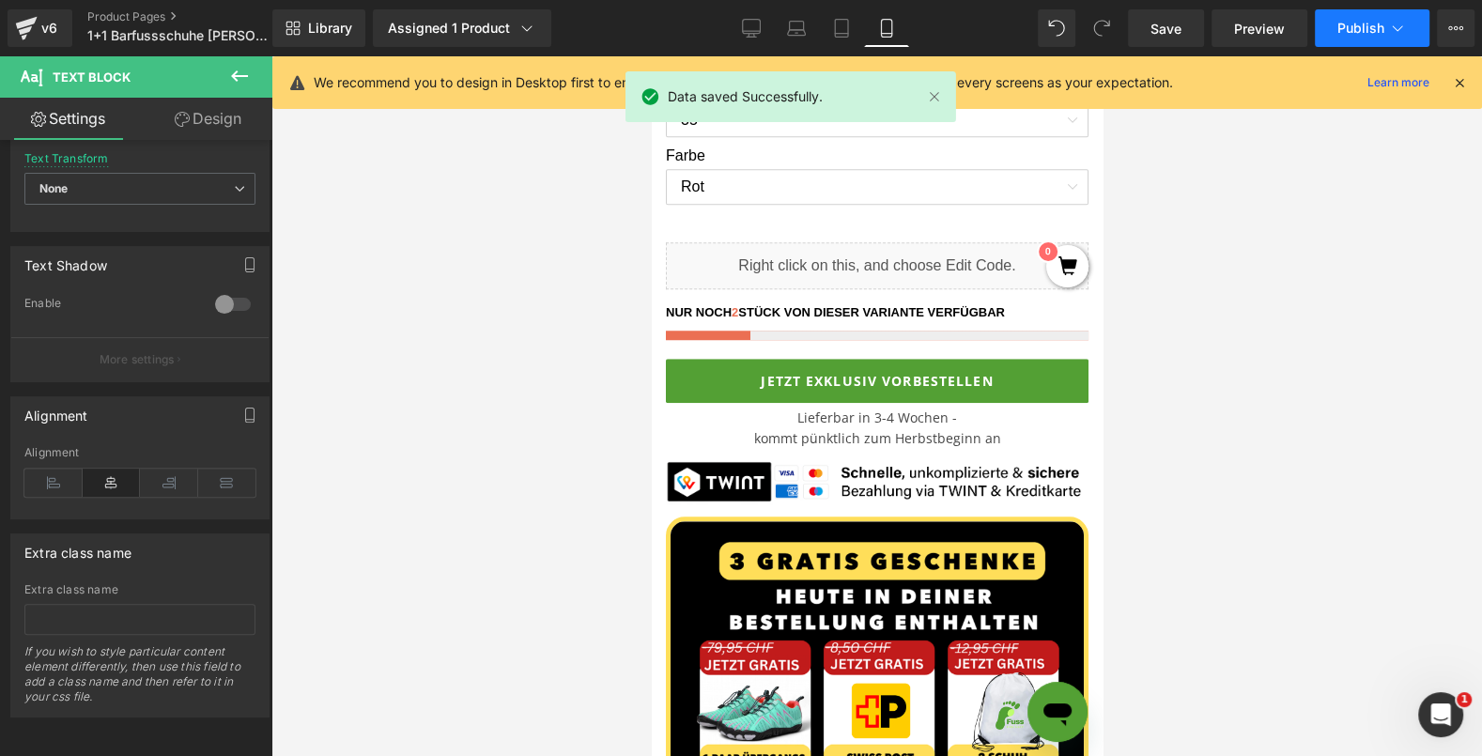
click at [1378, 30] on span "Publish" at bounding box center [1360, 28] width 47 height 15
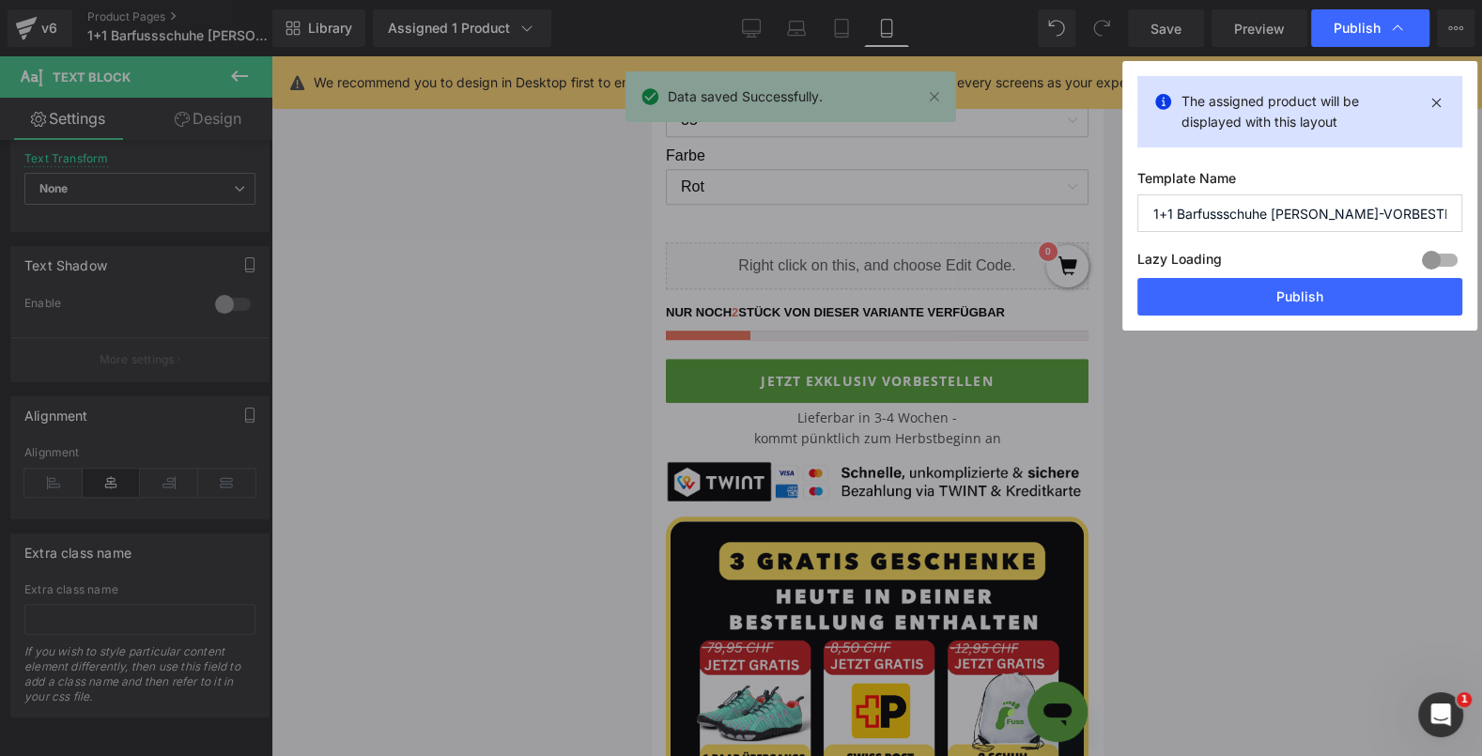
click at [1280, 287] on button "Publish" at bounding box center [1299, 297] width 325 height 38
